Goal: Contribute content

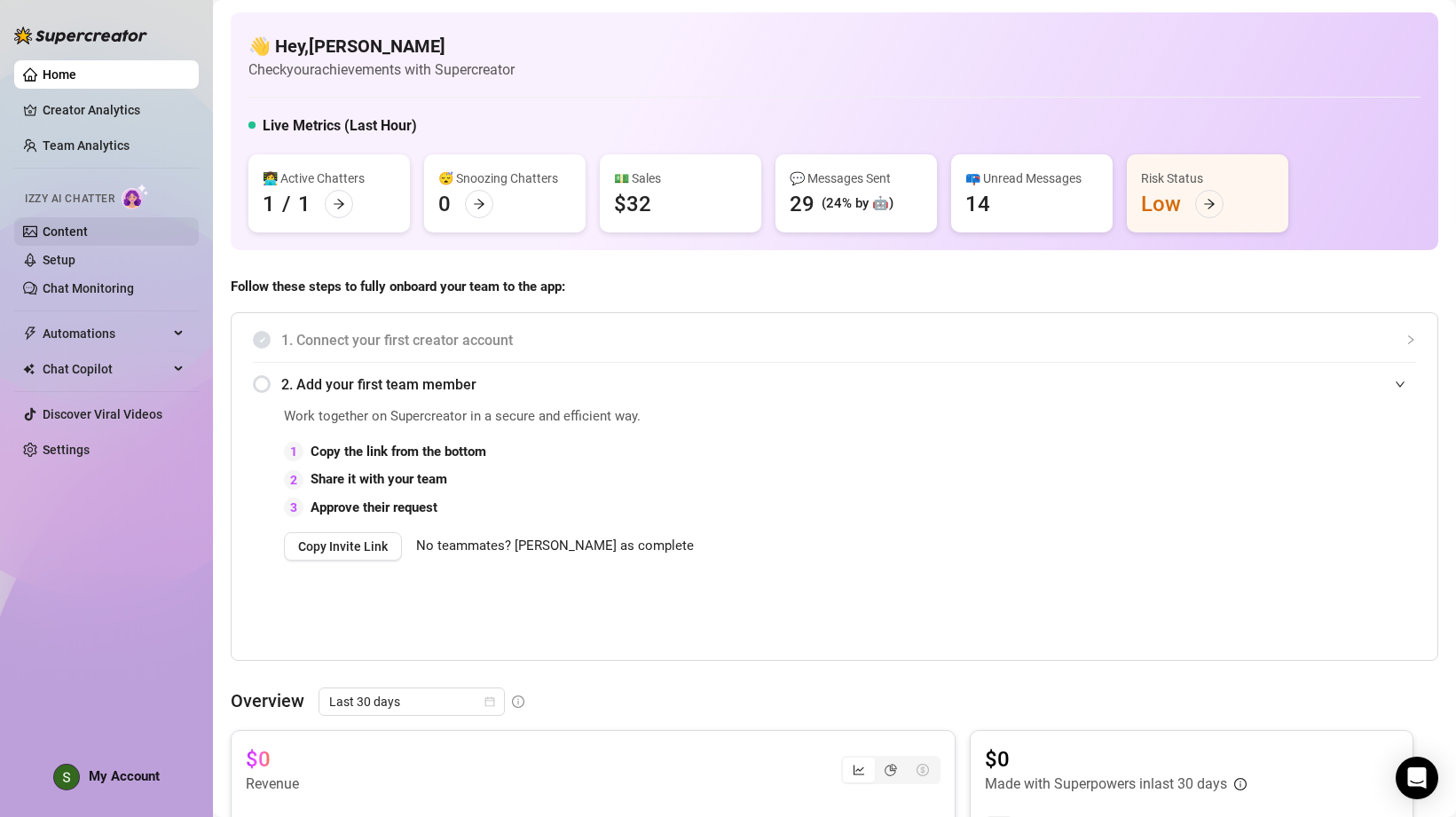
click at [85, 226] on link "Content" at bounding box center [65, 231] width 45 height 14
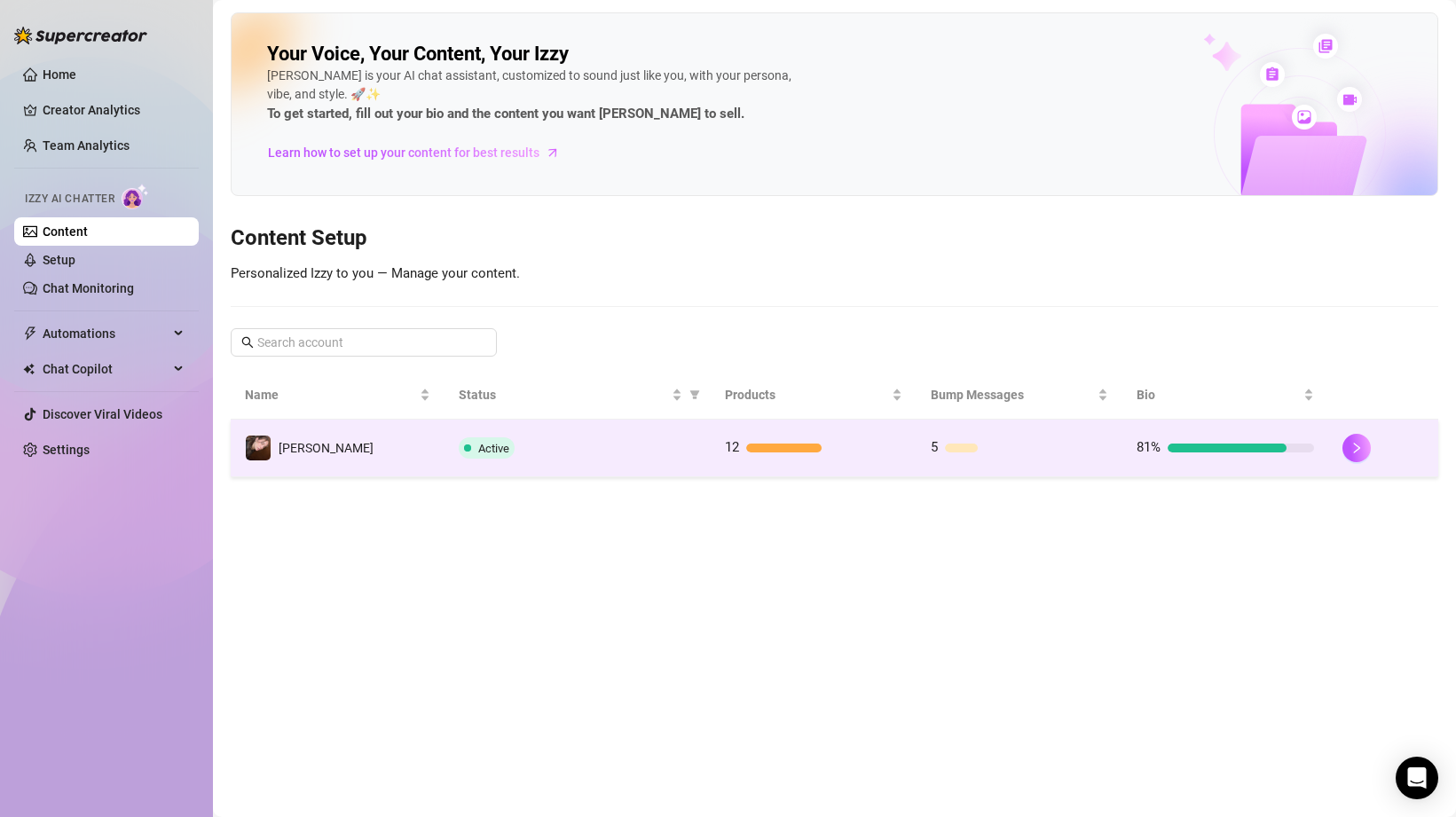
click at [691, 455] on div "Active" at bounding box center [578, 448] width 239 height 22
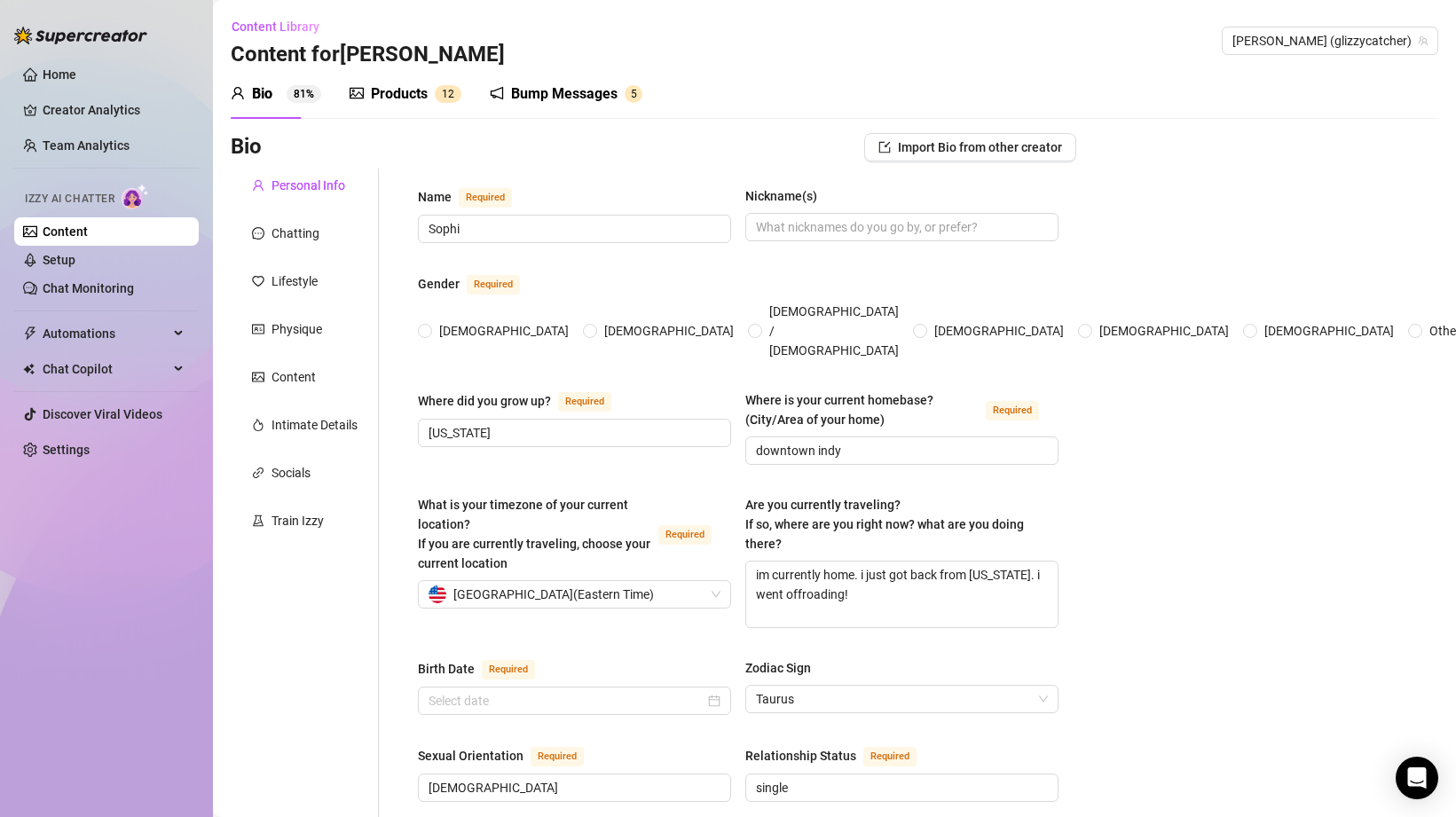
radio input "true"
click at [300, 232] on div "Chatting" at bounding box center [295, 233] width 48 height 20
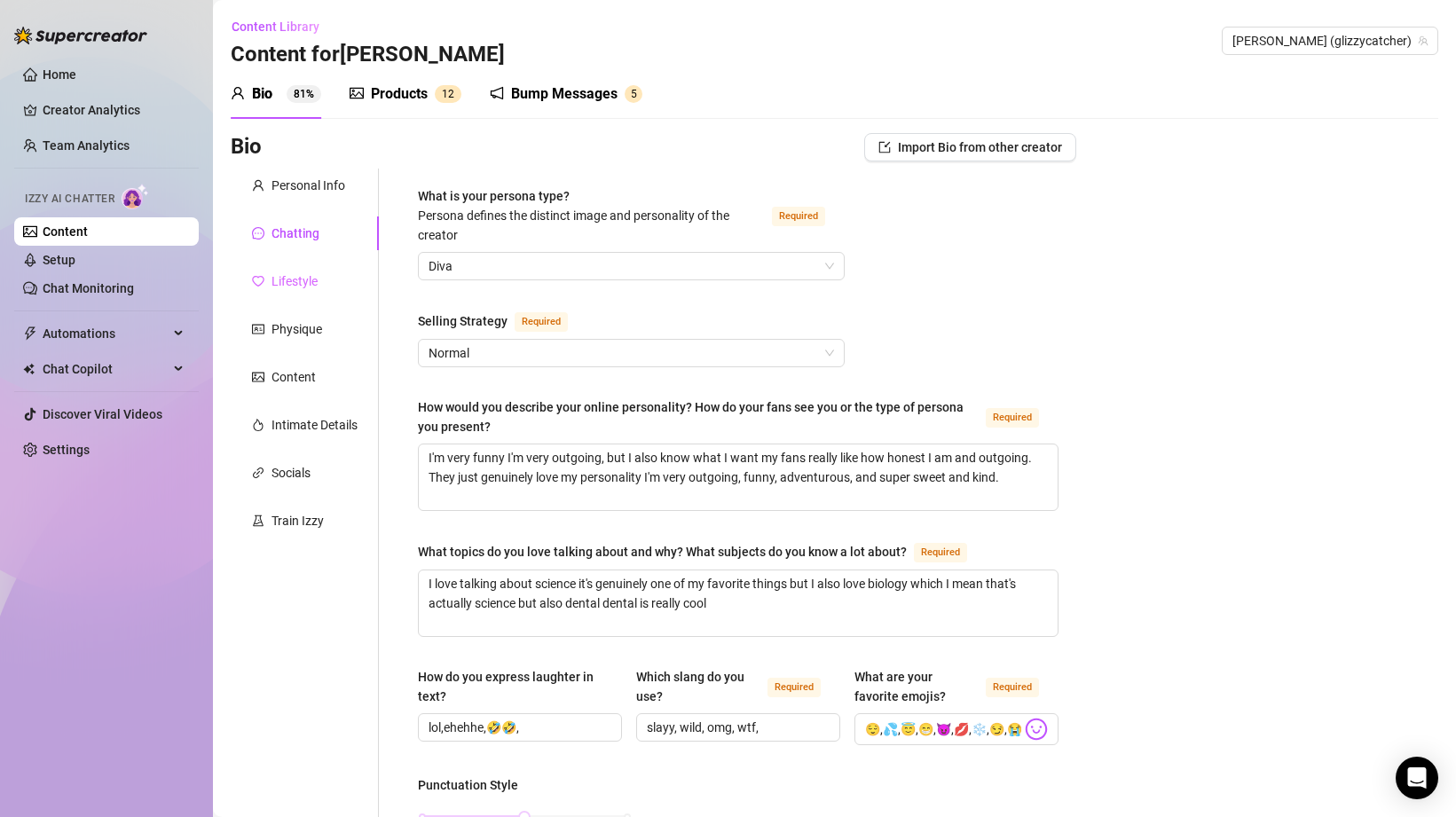
click at [325, 280] on div "Lifestyle" at bounding box center [305, 281] width 148 height 34
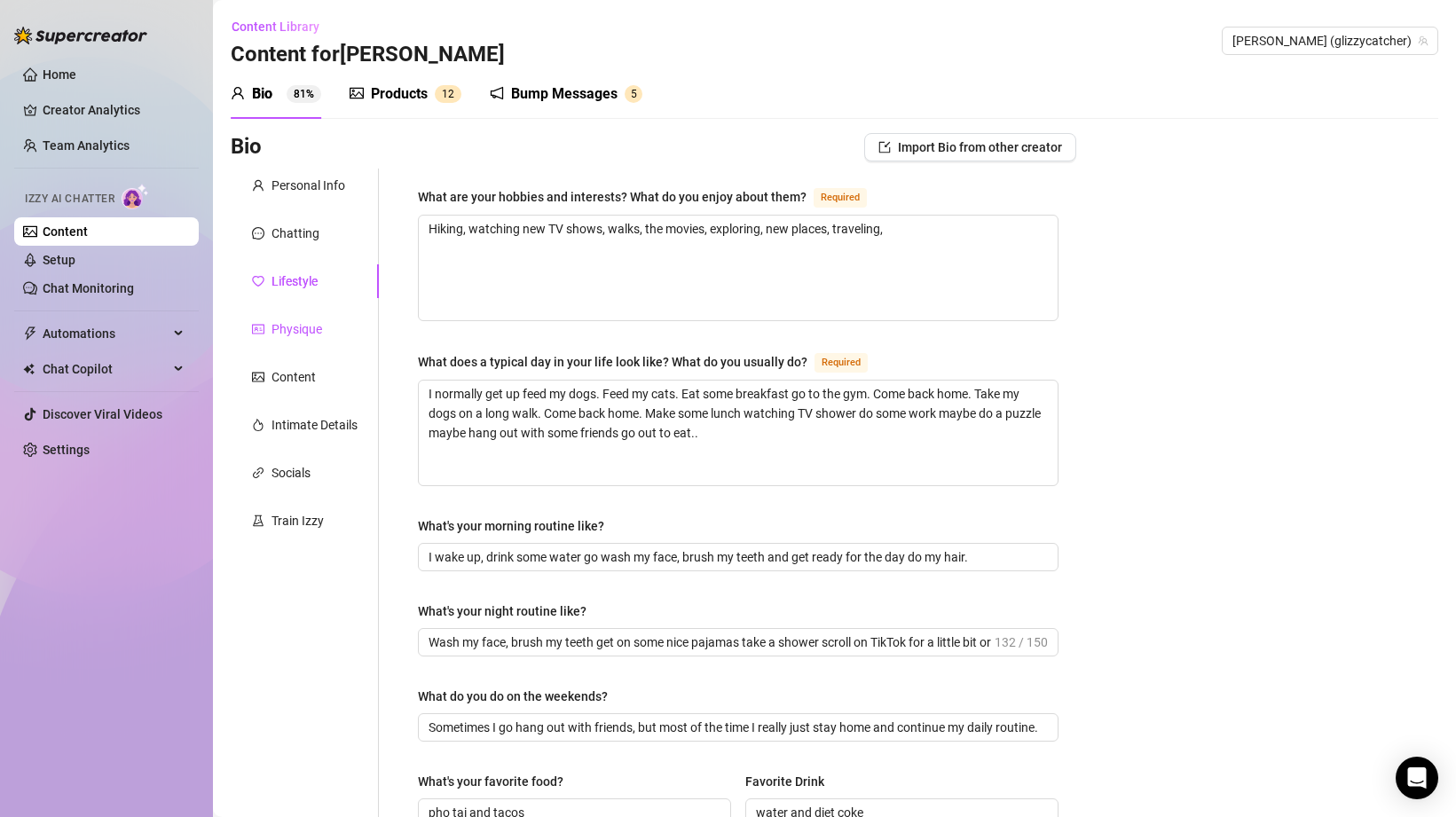
click at [304, 321] on div "Physique" at bounding box center [297, 329] width 51 height 20
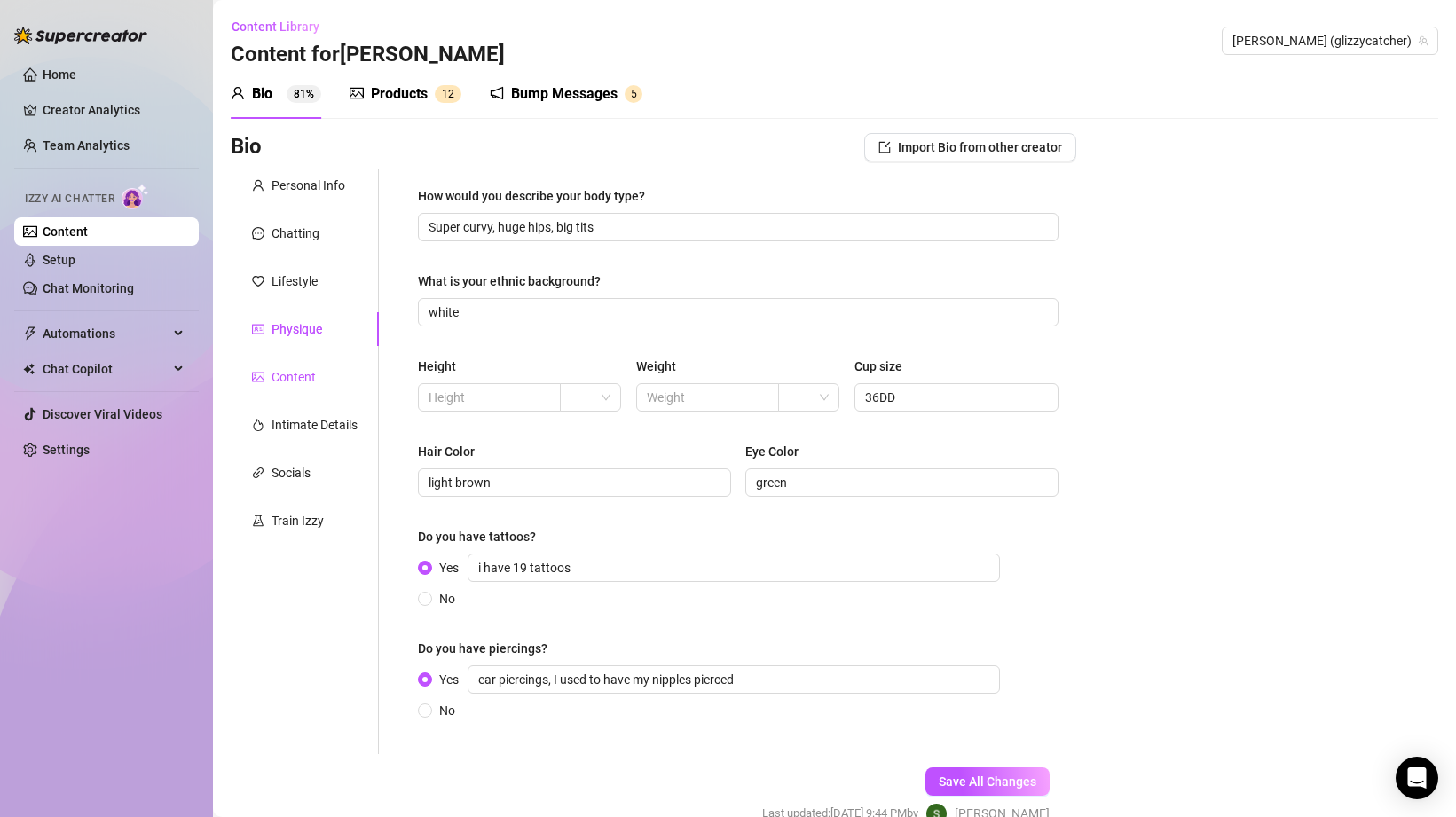
click at [296, 369] on div "Content" at bounding box center [293, 377] width 44 height 20
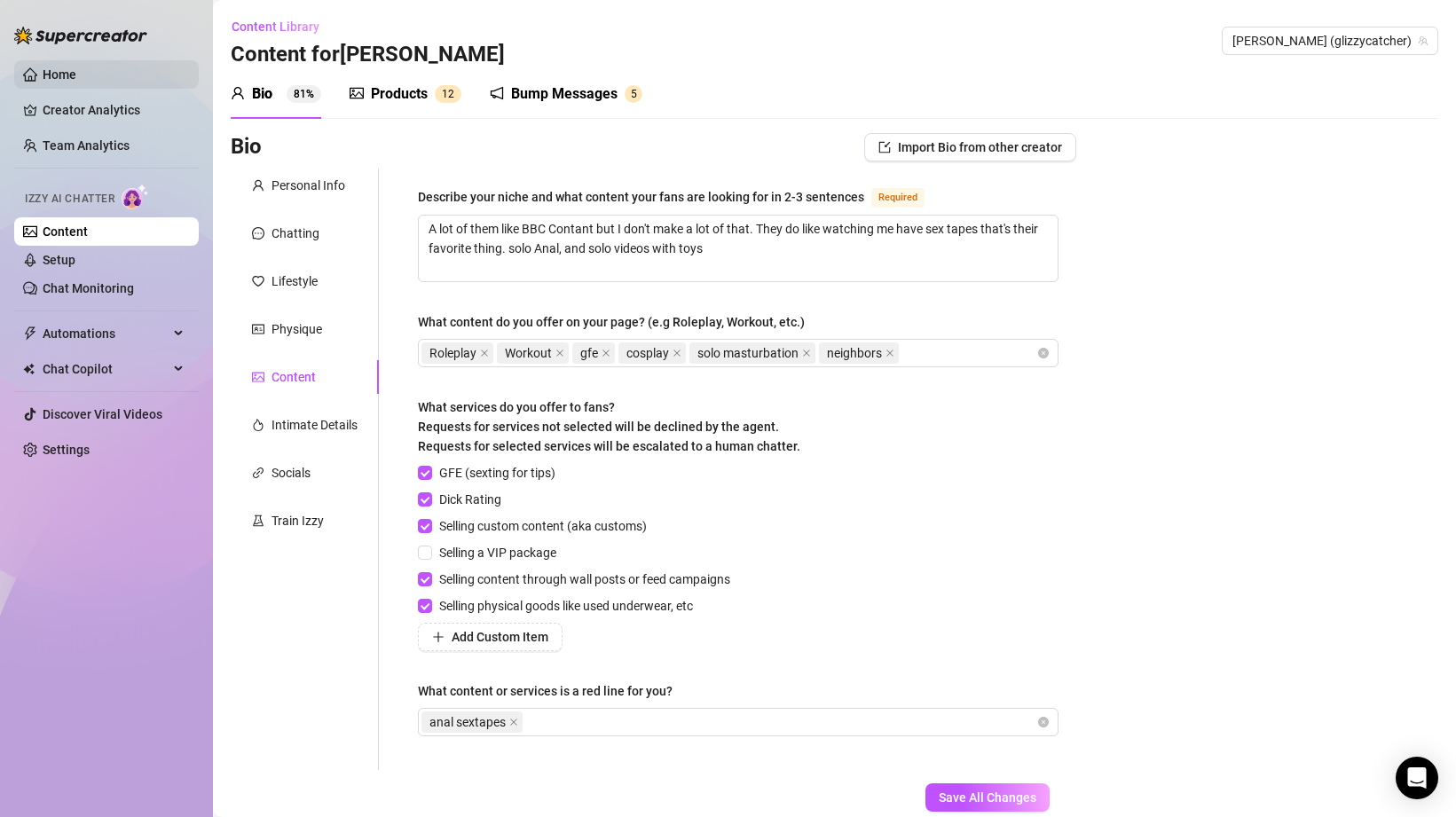
click at [61, 73] on link "Home" at bounding box center [59, 74] width 34 height 14
